Goal: Transaction & Acquisition: Purchase product/service

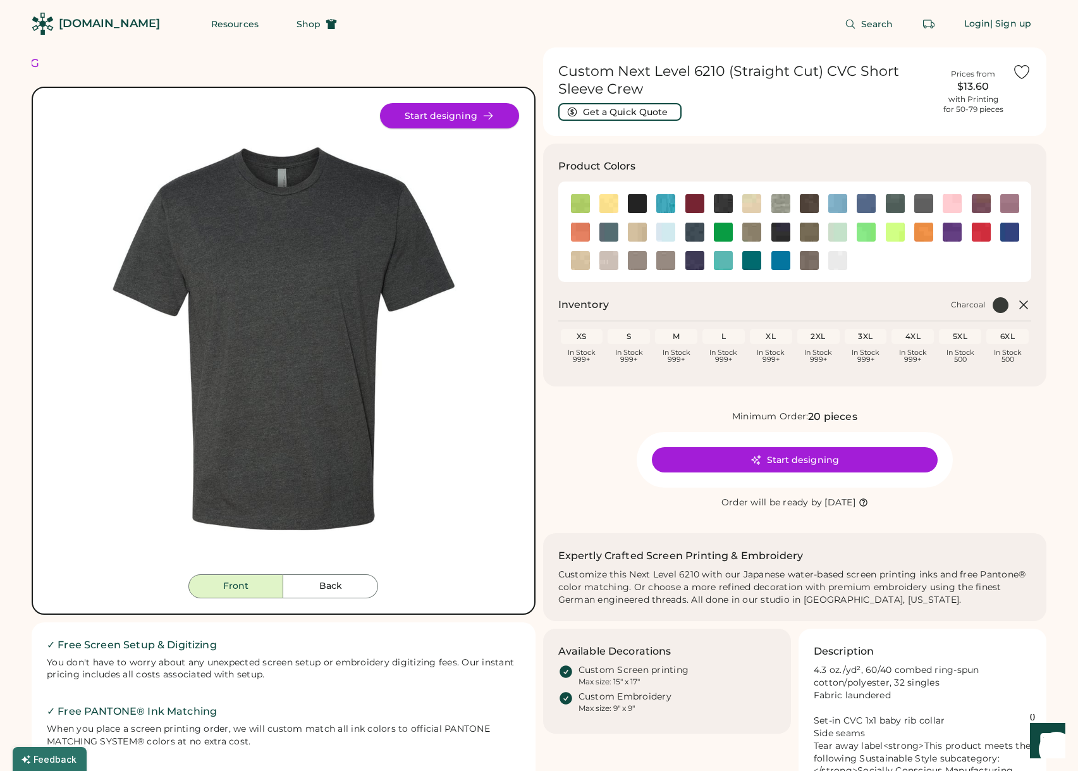
click at [476, 114] on button "Start designing" at bounding box center [449, 115] width 139 height 25
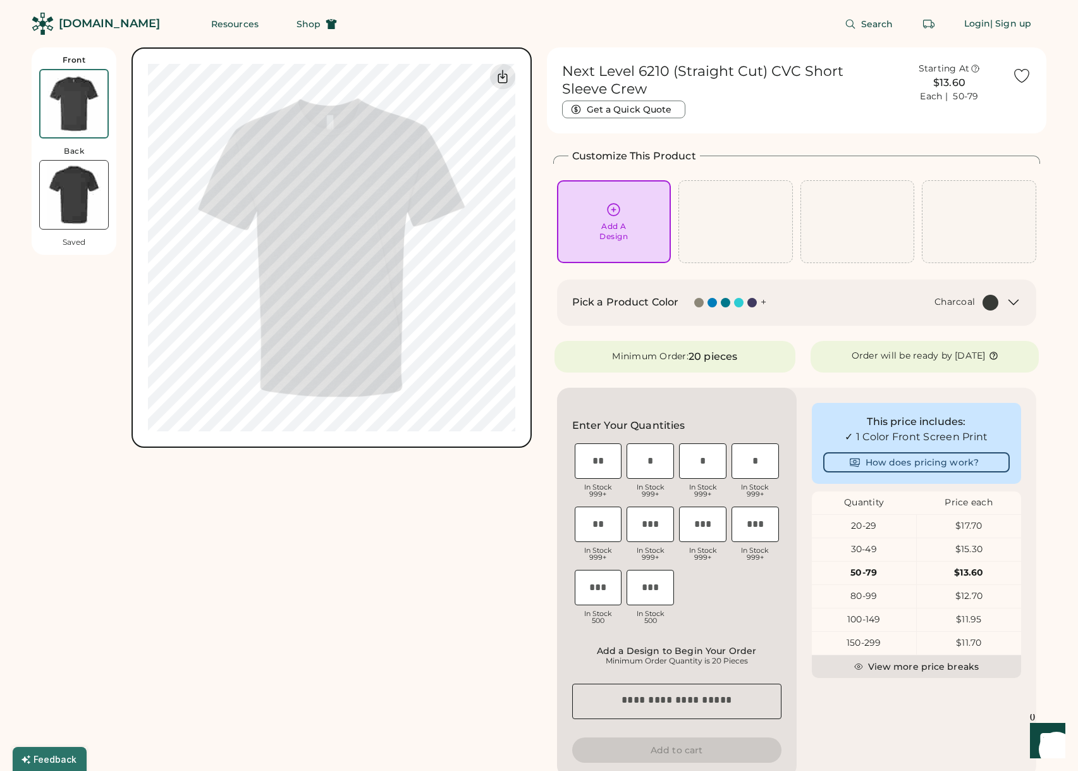
click at [1010, 303] on icon at bounding box center [1013, 302] width 15 height 15
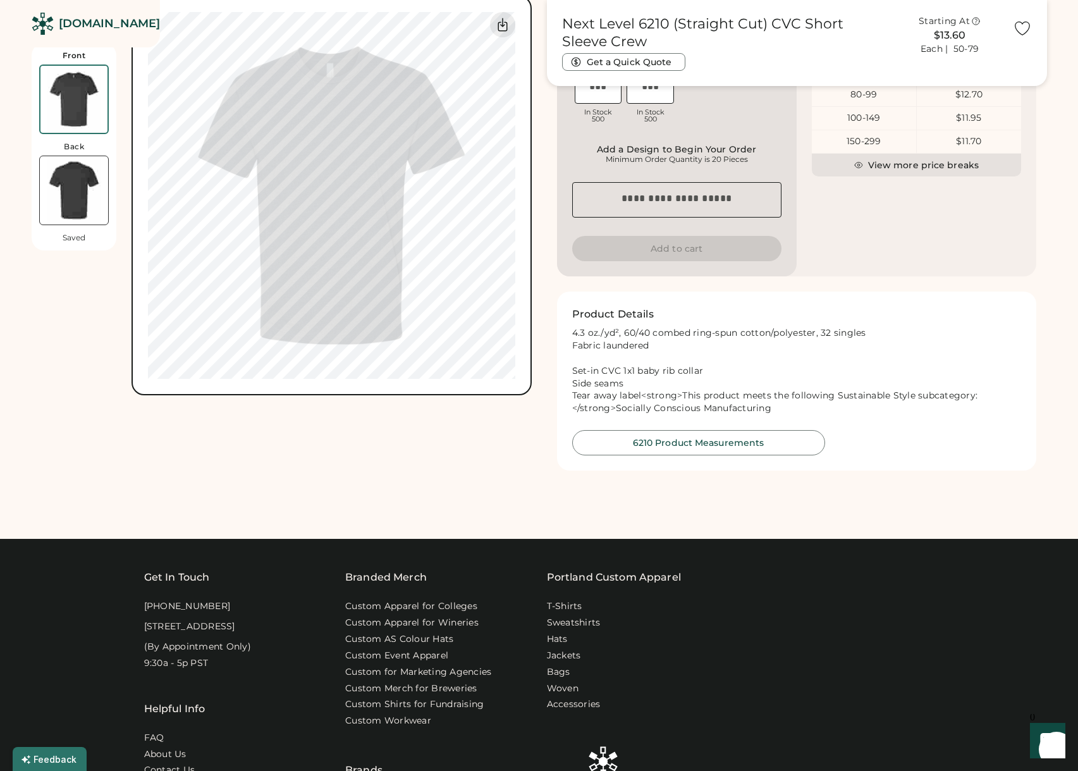
scroll to position [1007, 0]
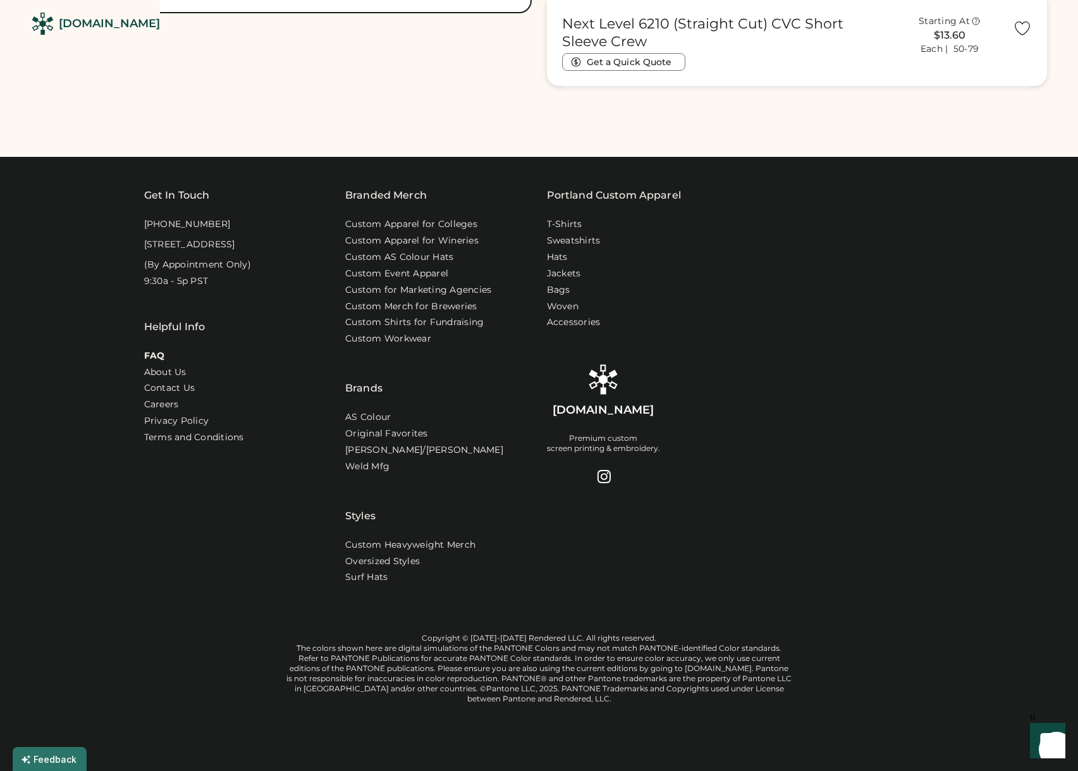
click at [163, 362] on link "FAQ" at bounding box center [154, 356] width 21 height 13
